Goal: Navigation & Orientation: Find specific page/section

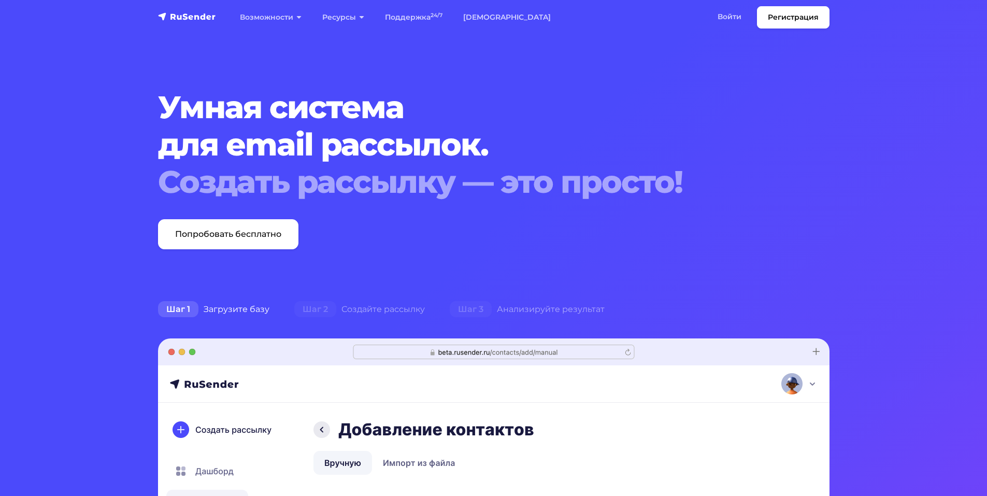
drag, startPoint x: 115, startPoint y: 104, endPoint x: 116, endPoint y: 127, distance: 23.9
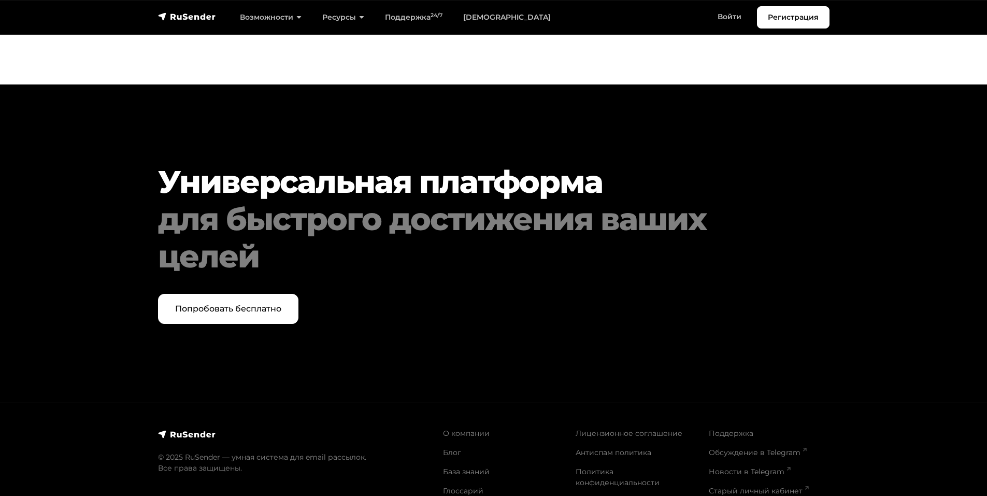
scroll to position [5301, 0]
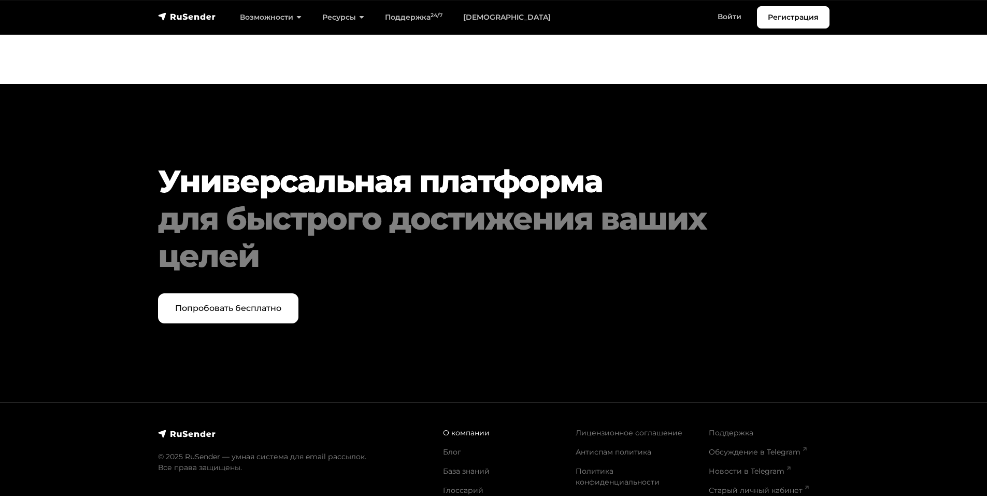
click at [465, 428] on link "О компании" at bounding box center [466, 432] width 47 height 9
